Goal: Navigation & Orientation: Find specific page/section

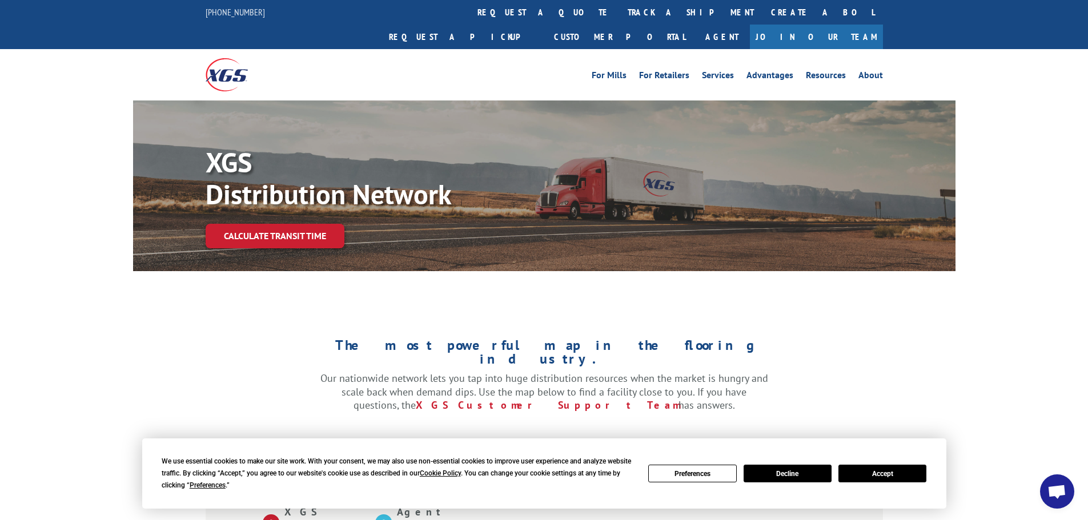
click at [276, 215] on div "We use essential cookies to make our site work. With your consent, we may also …" at bounding box center [544, 474] width 765 height 36
click at [276, 215] on button "Accept" at bounding box center [883, 474] width 88 height 18
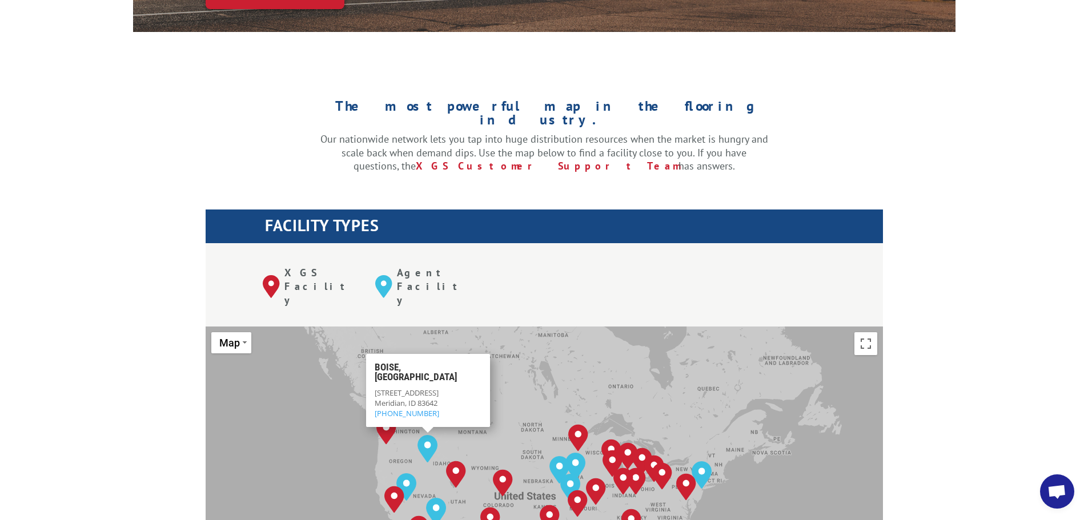
scroll to position [286, 0]
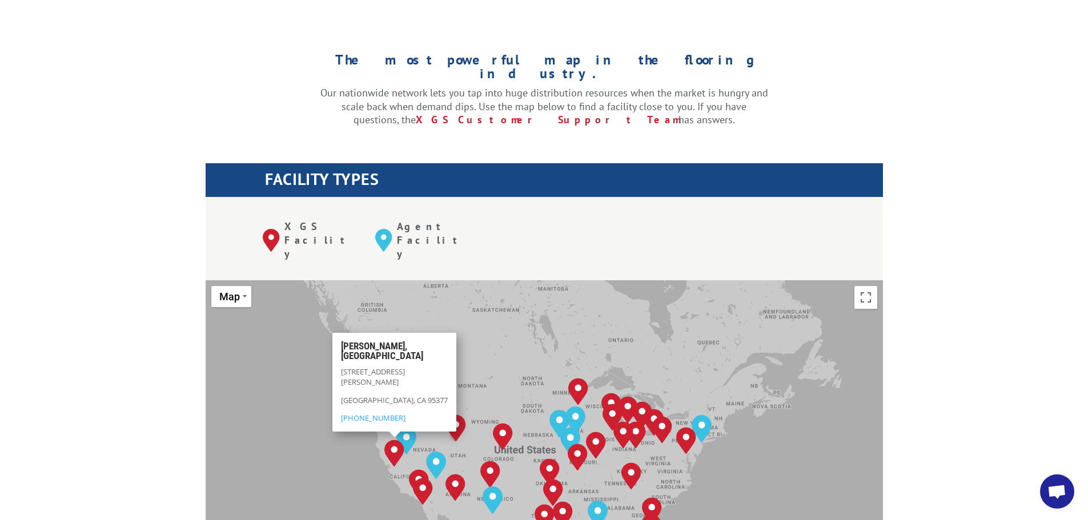
click at [276, 215] on img "Tracy, CA" at bounding box center [394, 453] width 20 height 27
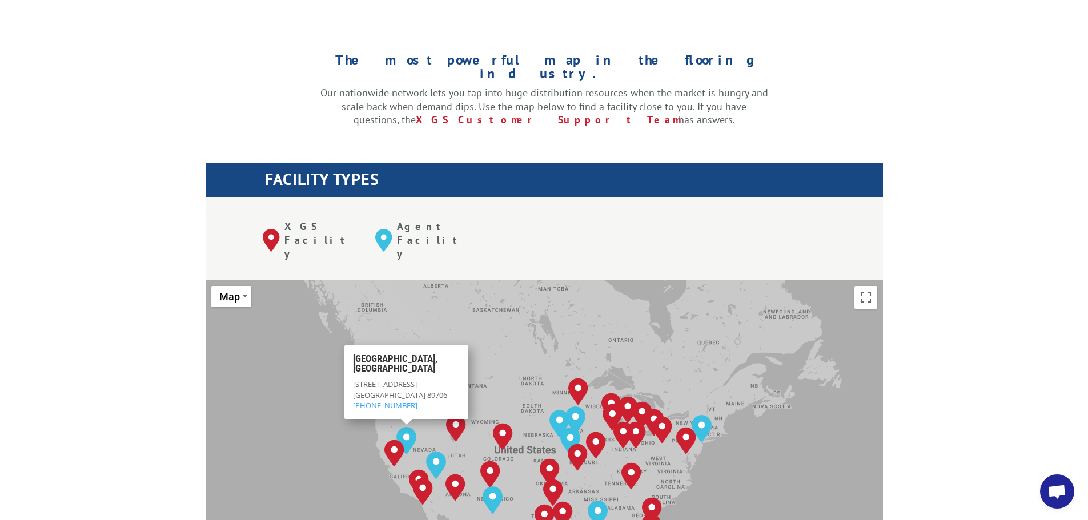
click at [276, 215] on img "Reno, NV" at bounding box center [406, 440] width 20 height 27
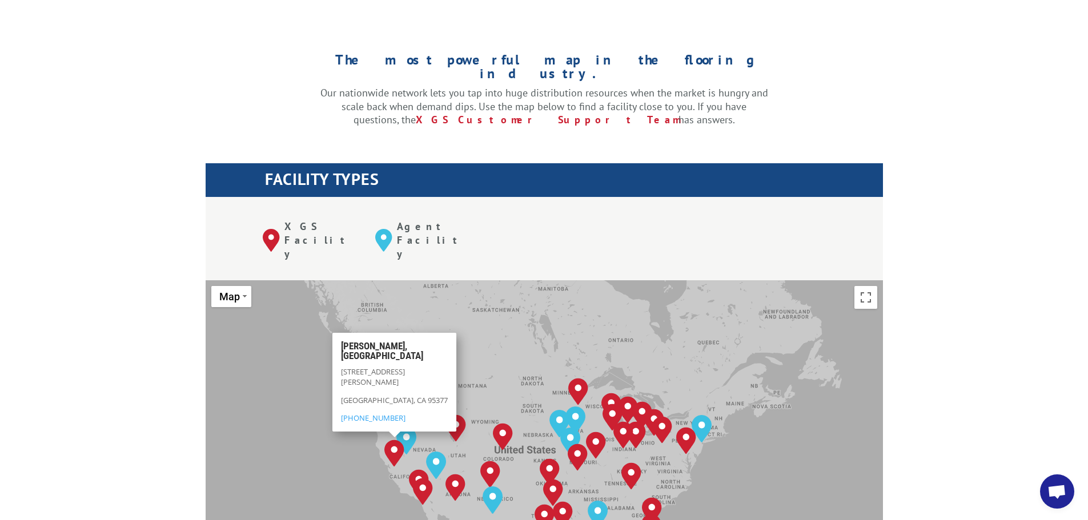
click at [276, 215] on img "Tracy, CA" at bounding box center [394, 453] width 20 height 27
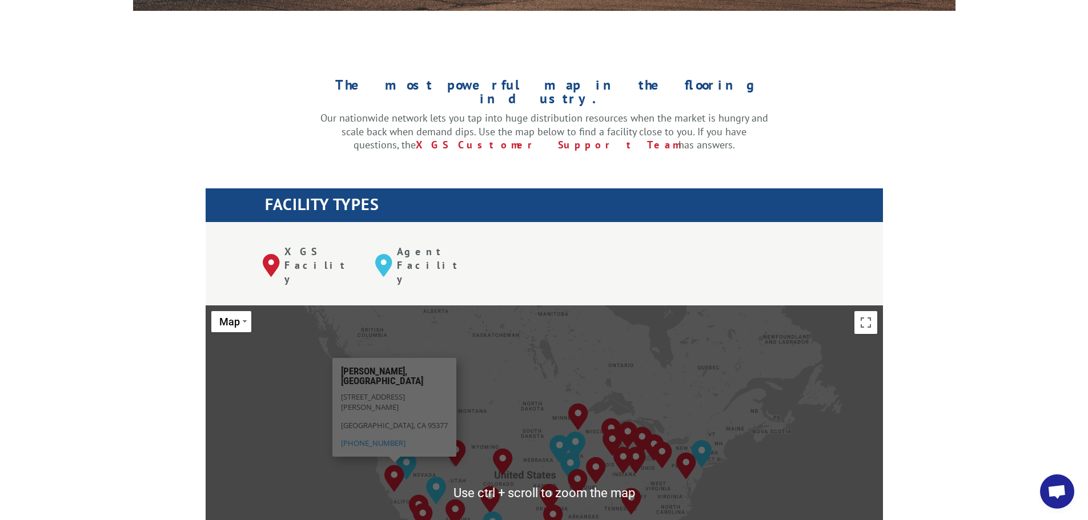
scroll to position [400, 0]
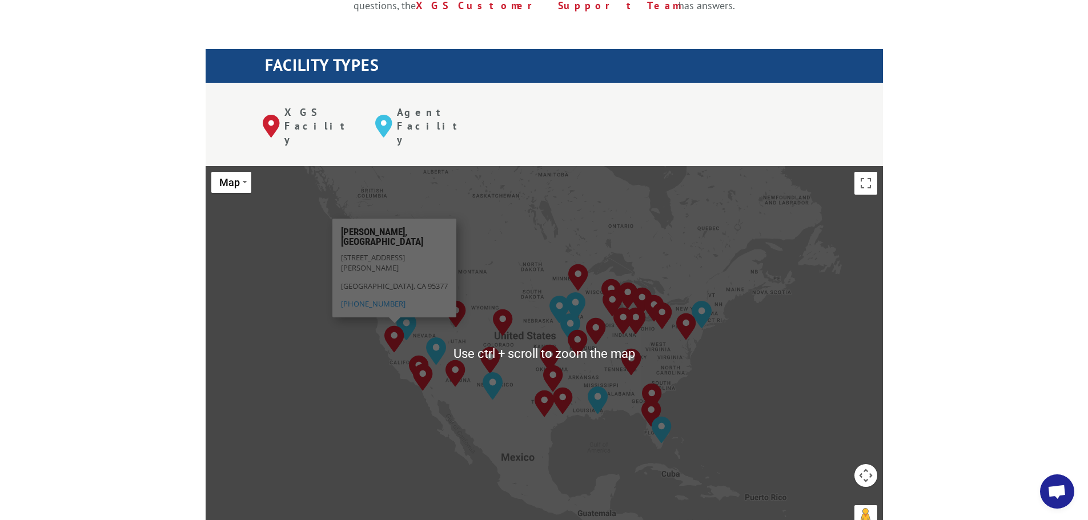
click at [276, 215] on div "[GEOGRAPHIC_DATA], [GEOGRAPHIC_DATA] [GEOGRAPHIC_DATA], [GEOGRAPHIC_DATA] [GEOG…" at bounding box center [544, 354] width 677 height 376
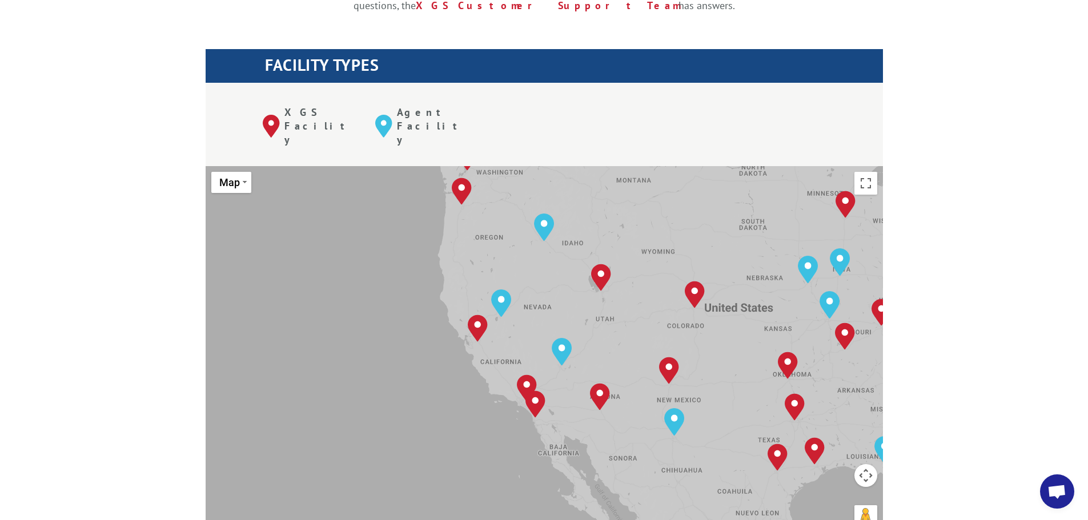
click at [276, 215] on div "[GEOGRAPHIC_DATA], [GEOGRAPHIC_DATA] [GEOGRAPHIC_DATA], [GEOGRAPHIC_DATA] [GEOG…" at bounding box center [544, 354] width 677 height 376
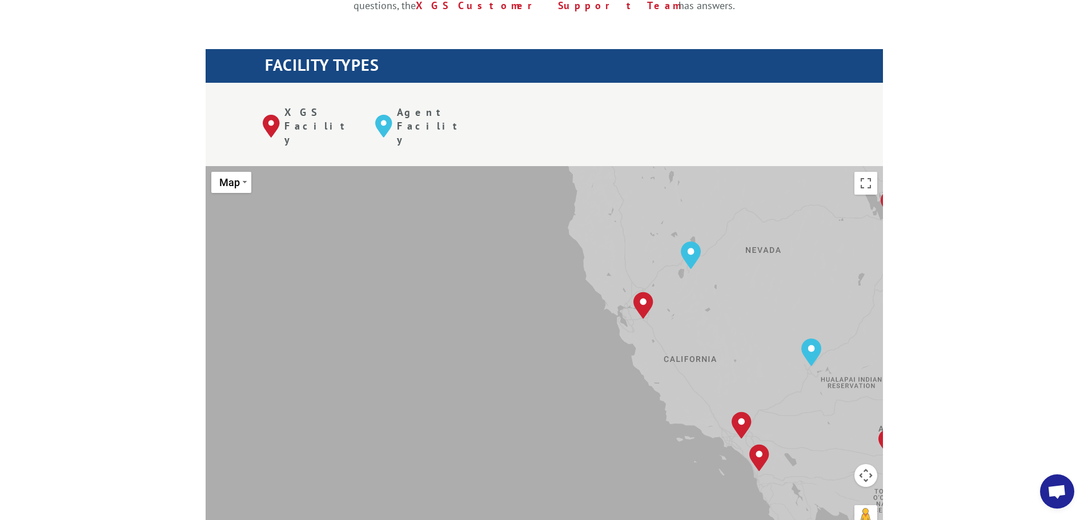
click at [276, 215] on div "[GEOGRAPHIC_DATA], [GEOGRAPHIC_DATA] [GEOGRAPHIC_DATA], [GEOGRAPHIC_DATA] [GEOG…" at bounding box center [544, 354] width 677 height 376
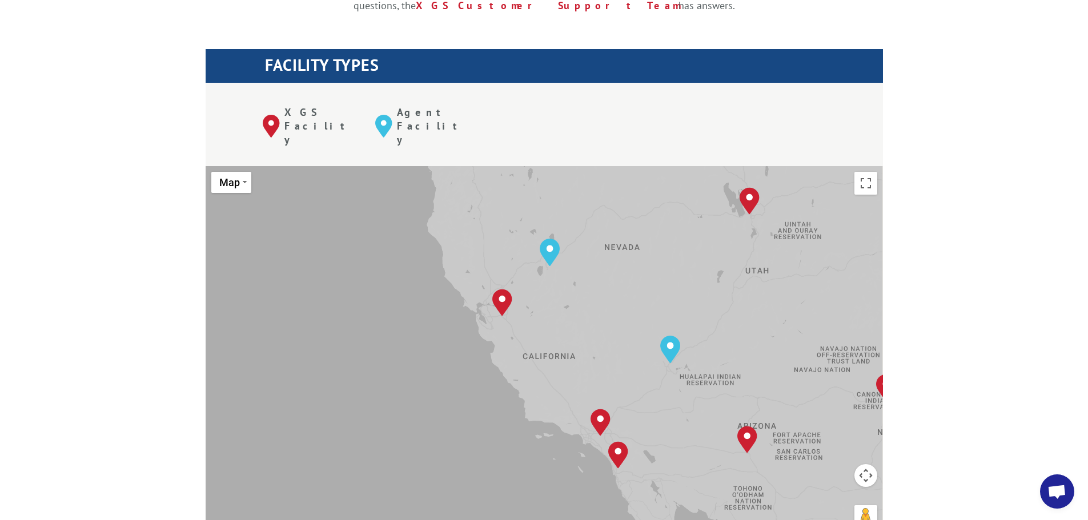
drag, startPoint x: 519, startPoint y: 305, endPoint x: 346, endPoint y: 306, distance: 173.1
click at [276, 215] on div "[GEOGRAPHIC_DATA], [GEOGRAPHIC_DATA] [GEOGRAPHIC_DATA], [GEOGRAPHIC_DATA] [GEOG…" at bounding box center [544, 354] width 677 height 376
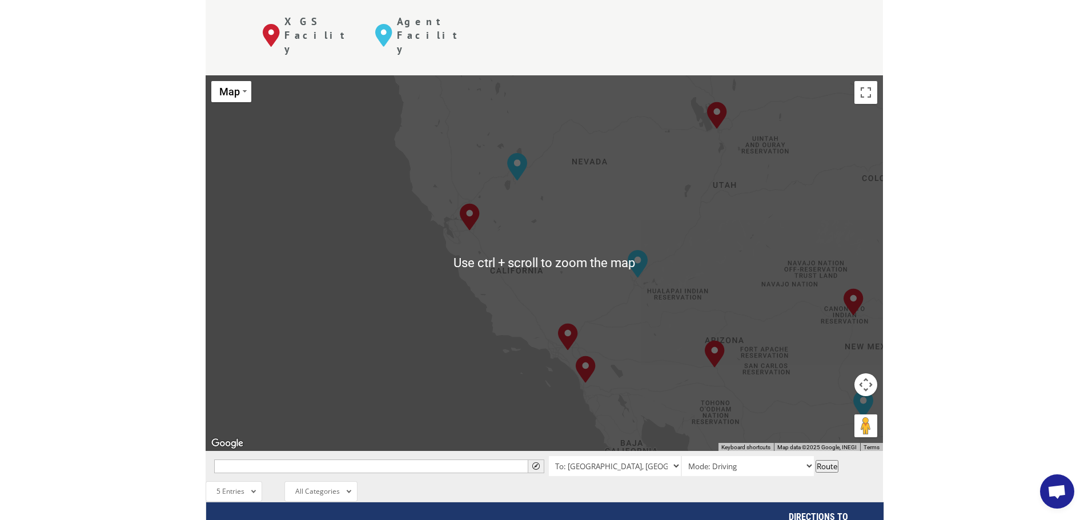
scroll to position [514, 0]
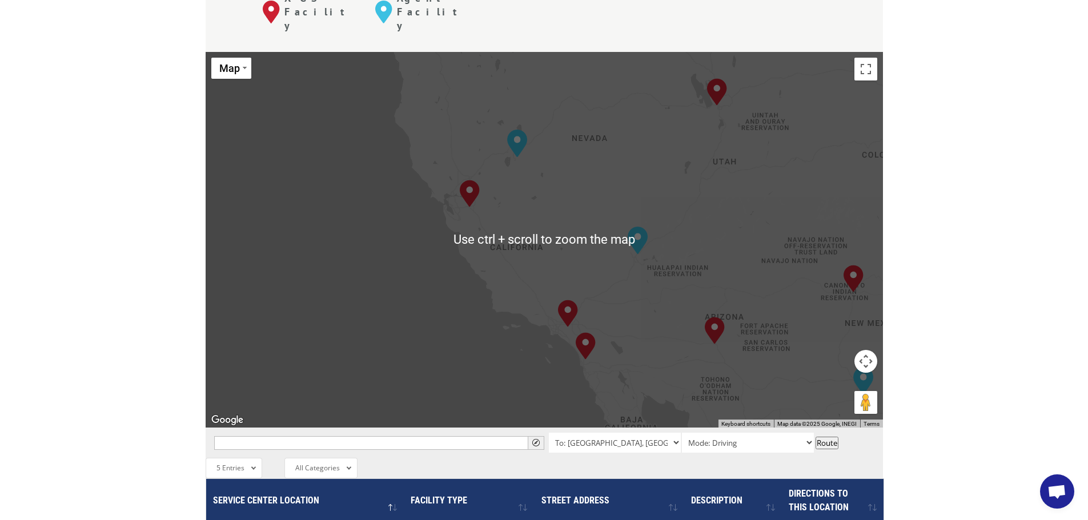
click at [276, 215] on div "[GEOGRAPHIC_DATA], [GEOGRAPHIC_DATA] [GEOGRAPHIC_DATA], [GEOGRAPHIC_DATA] [GEOG…" at bounding box center [544, 240] width 677 height 376
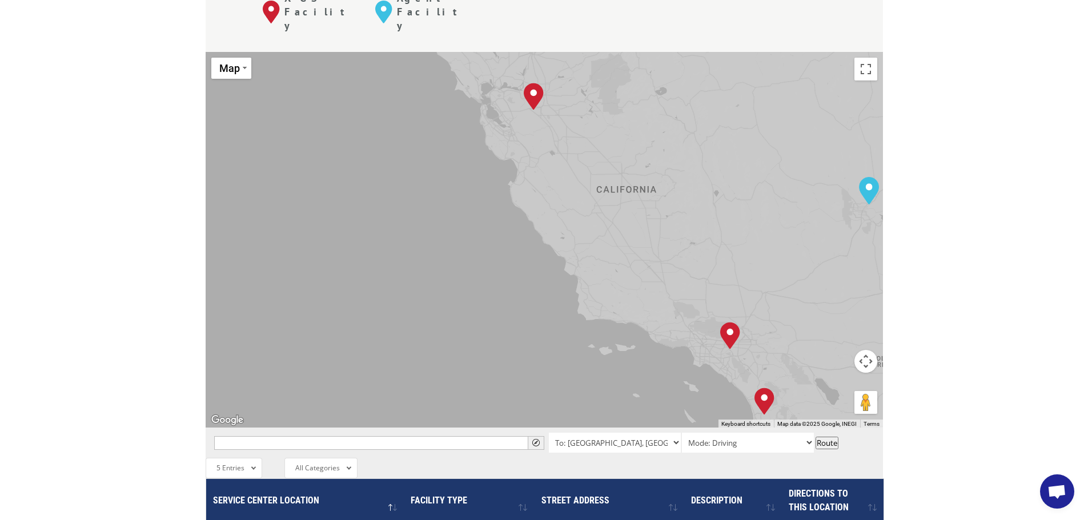
click at [276, 166] on div "[GEOGRAPHIC_DATA], [GEOGRAPHIC_DATA] [GEOGRAPHIC_DATA], [GEOGRAPHIC_DATA] [GEOG…" at bounding box center [544, 240] width 677 height 376
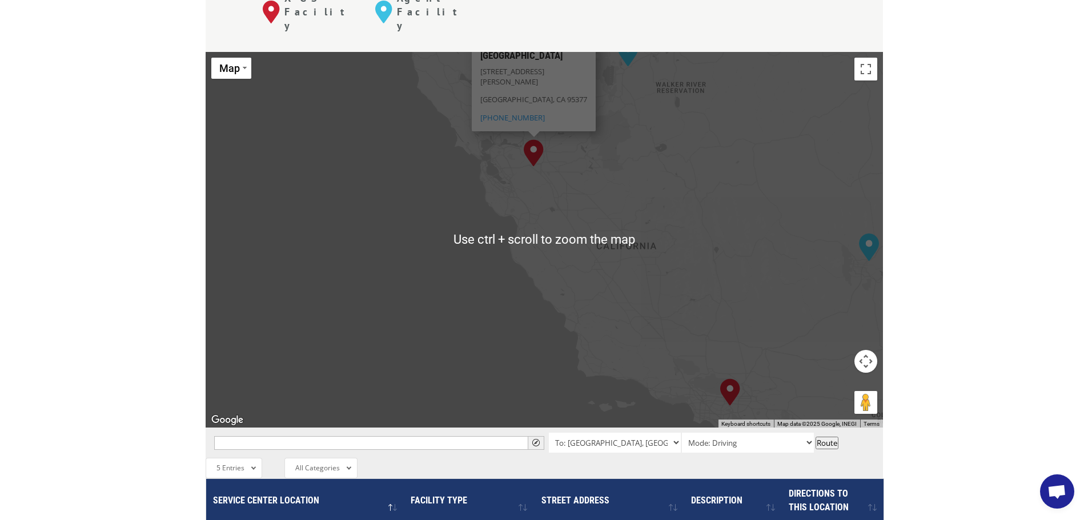
click at [276, 209] on div "[GEOGRAPHIC_DATA], [GEOGRAPHIC_DATA] [GEOGRAPHIC_DATA], [GEOGRAPHIC_DATA] [GEOG…" at bounding box center [544, 240] width 677 height 376
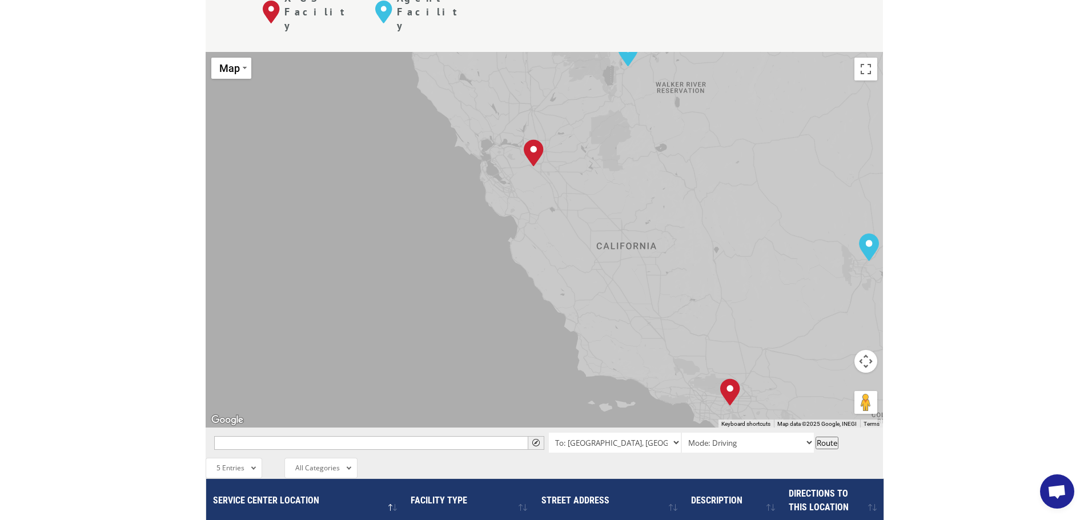
click at [276, 185] on div "[GEOGRAPHIC_DATA], [GEOGRAPHIC_DATA] [GEOGRAPHIC_DATA], [GEOGRAPHIC_DATA] [GEOG…" at bounding box center [544, 240] width 677 height 376
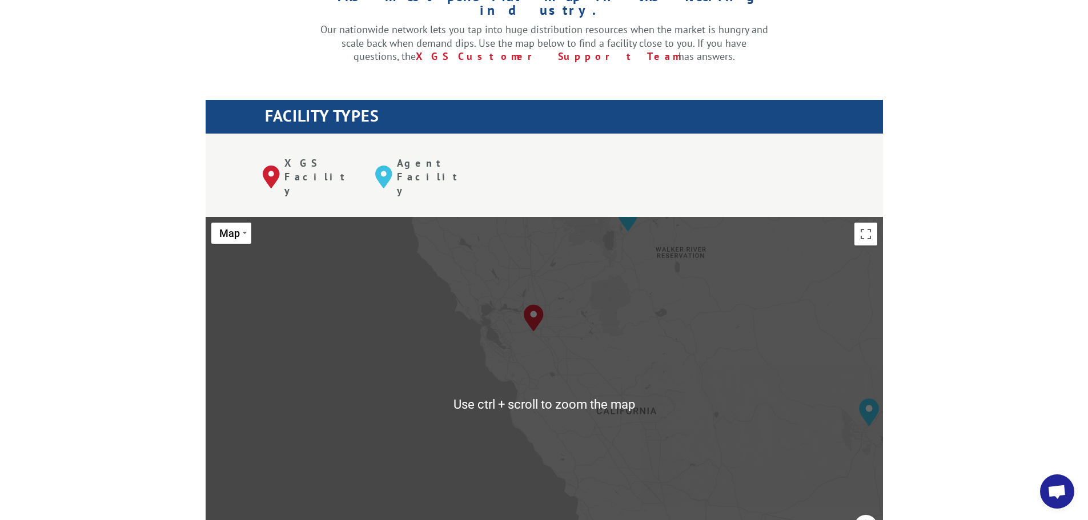
scroll to position [343, 0]
